Goal: Task Accomplishment & Management: Use online tool/utility

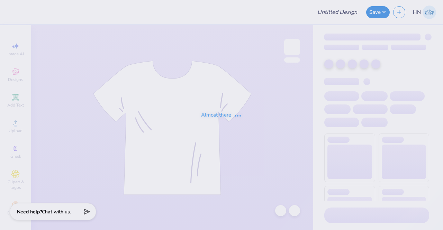
type input "KE tank"
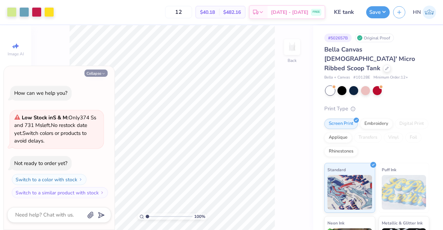
click at [102, 75] on icon "button" at bounding box center [103, 74] width 4 height 4
type textarea "x"
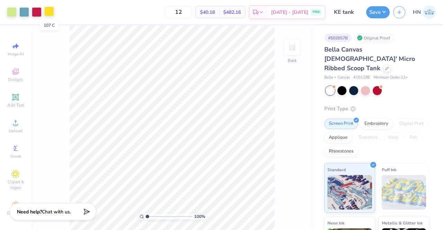
click at [53, 11] on div at bounding box center [49, 12] width 10 height 10
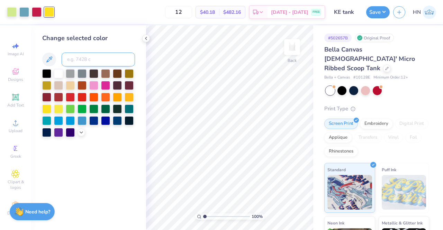
click at [86, 60] on input at bounding box center [98, 60] width 73 height 14
type input "372"
click at [369, 12] on button "Save" at bounding box center [378, 11] width 24 height 12
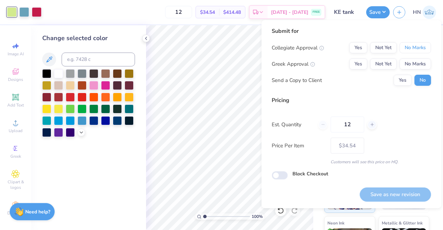
click at [411, 51] on button "No Marks" at bounding box center [416, 47] width 32 height 11
click at [412, 63] on button "No Marks" at bounding box center [416, 64] width 32 height 11
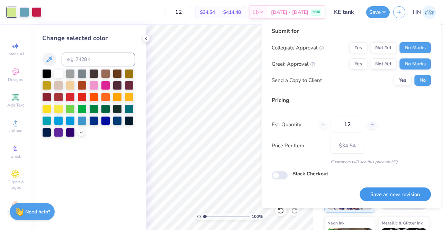
click at [397, 193] on button "Save as new revision" at bounding box center [395, 195] width 71 height 14
type input "$34.54"
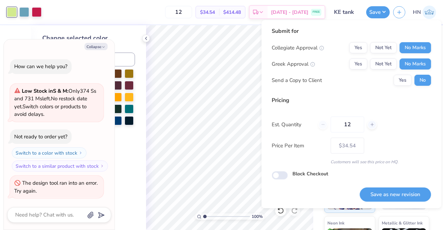
type textarea "x"
click at [379, 194] on button "Save as new revision" at bounding box center [395, 195] width 71 height 14
type input "$34.54"
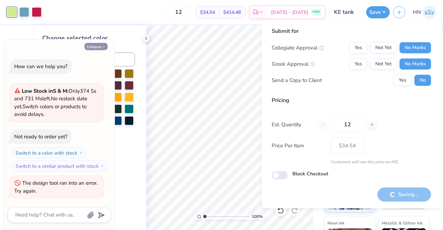
click at [90, 45] on button "Collapse" at bounding box center [95, 46] width 23 height 7
type textarea "x"
